Goal: Task Accomplishment & Management: Complete application form

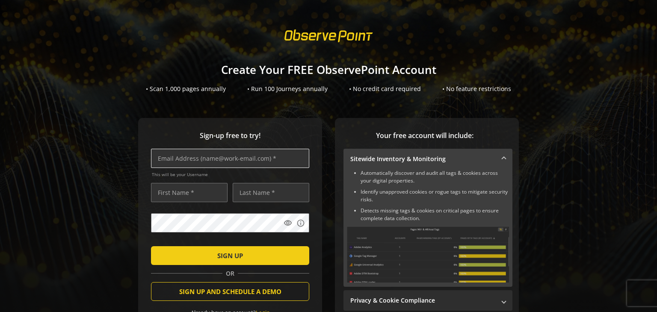
click at [282, 159] on input "text" at bounding box center [230, 158] width 158 height 19
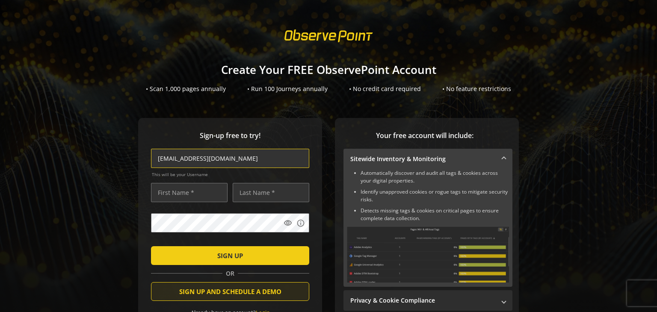
type input "[EMAIL_ADDRESS][DOMAIN_NAME]"
click at [255, 298] on span "SIGN UP AND SCHEDULE A DEMO" at bounding box center [230, 291] width 102 height 15
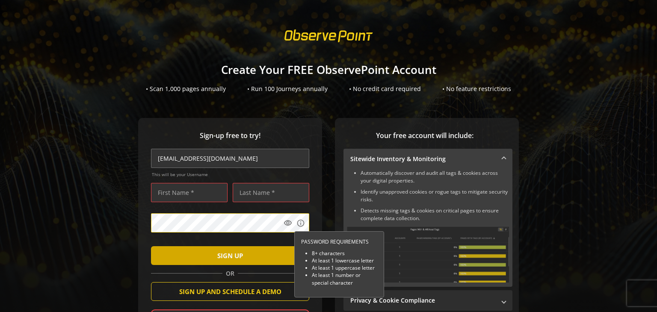
click at [220, 262] on span "SIGN UP" at bounding box center [230, 255] width 26 height 15
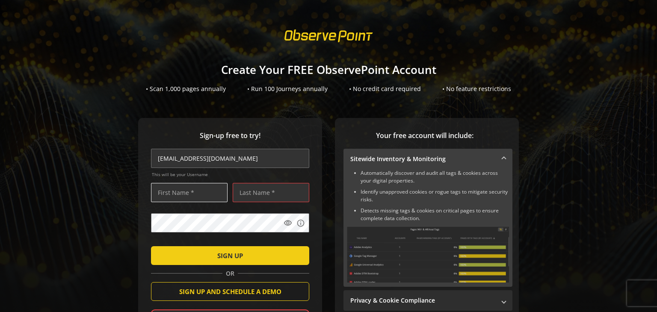
click at [182, 195] on input "text" at bounding box center [189, 192] width 77 height 19
type input "Mark"
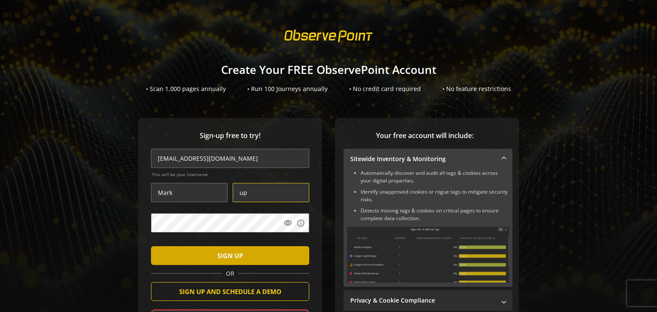
type input "up"
click at [218, 252] on span "SIGN UP" at bounding box center [230, 255] width 26 height 15
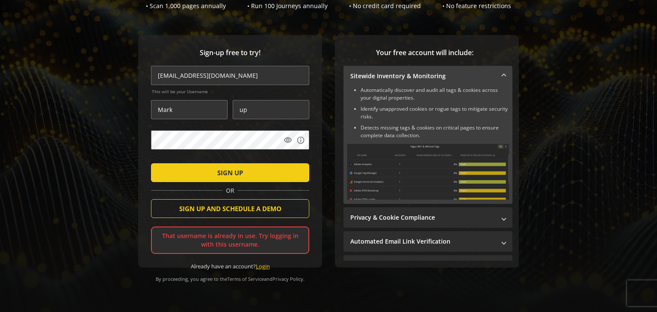
click at [264, 263] on link "Login" at bounding box center [263, 267] width 14 height 8
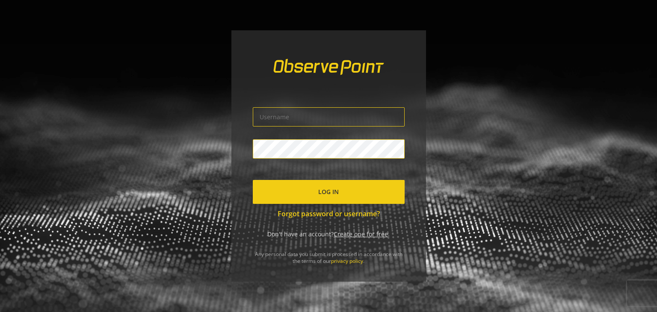
click at [283, 109] on input "text" at bounding box center [329, 116] width 152 height 19
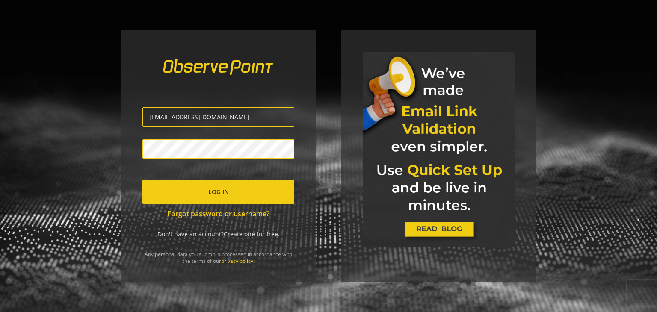
type input "[EMAIL_ADDRESS][DOMAIN_NAME]"
click at [257, 193] on span "submit" at bounding box center [219, 192] width 152 height 21
click at [199, 193] on span "submit" at bounding box center [219, 192] width 152 height 21
click at [206, 194] on span "submit" at bounding box center [219, 192] width 152 height 21
click at [247, 233] on link "Create one for free" at bounding box center [251, 234] width 54 height 8
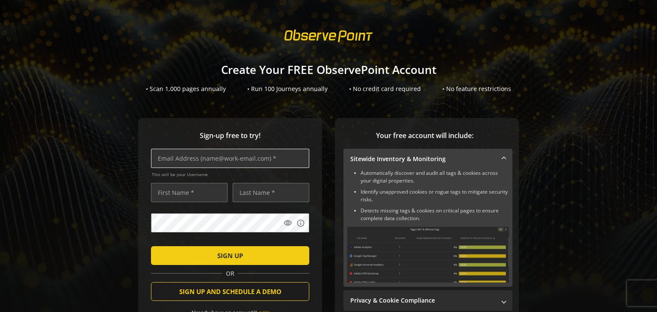
click at [178, 159] on input "text" at bounding box center [230, 158] width 158 height 19
type input "[EMAIL_ADDRESS][DOMAIN_NAME]"
type input "[PERSON_NAME]"
type input "cena"
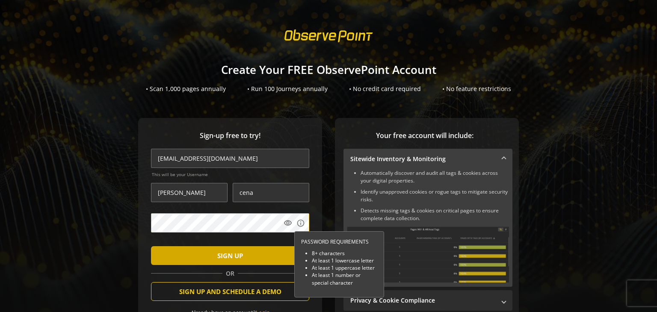
click at [224, 260] on span "SIGN UP" at bounding box center [230, 255] width 26 height 15
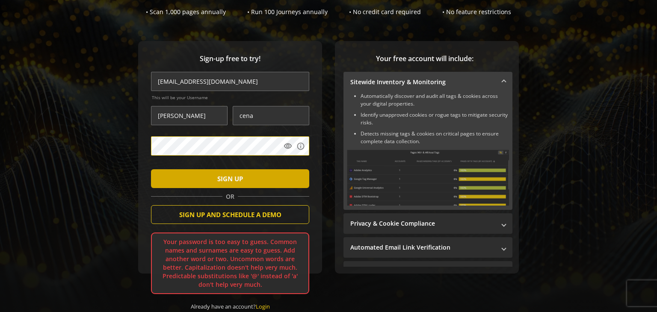
scroll to position [79, 0]
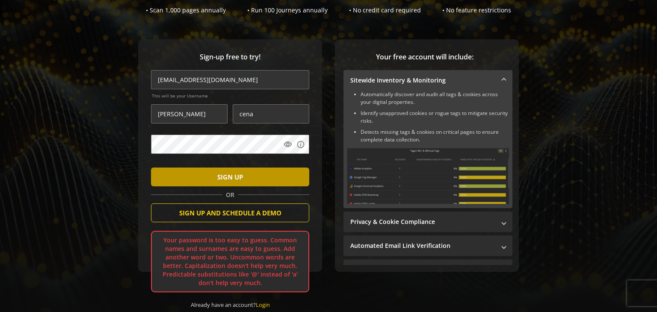
click at [236, 181] on span "SIGN UP" at bounding box center [230, 176] width 26 height 15
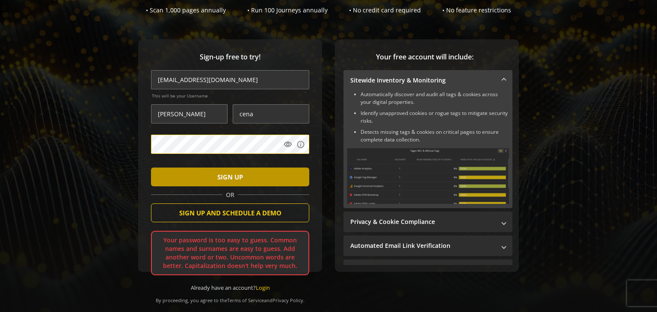
click at [207, 170] on span "submit" at bounding box center [230, 177] width 158 height 21
